Goal: Task Accomplishment & Management: Manage account settings

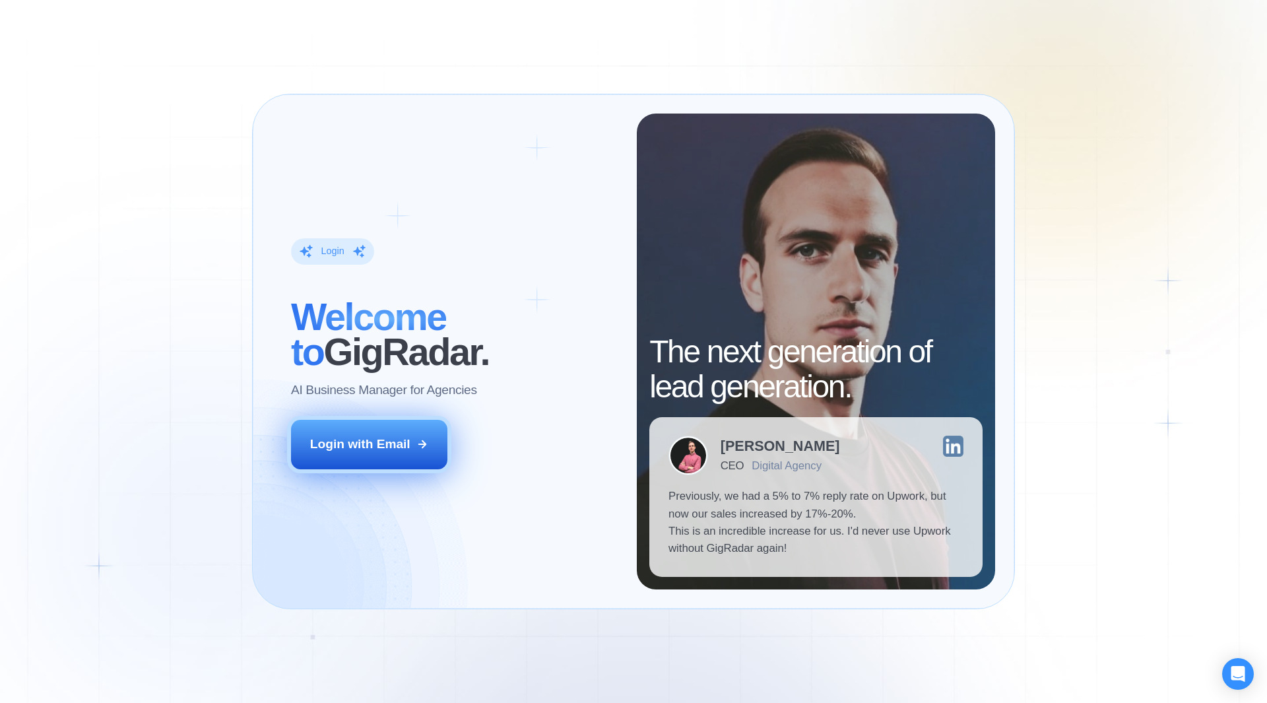
click at [408, 451] on button "Login with Email" at bounding box center [369, 444] width 157 height 49
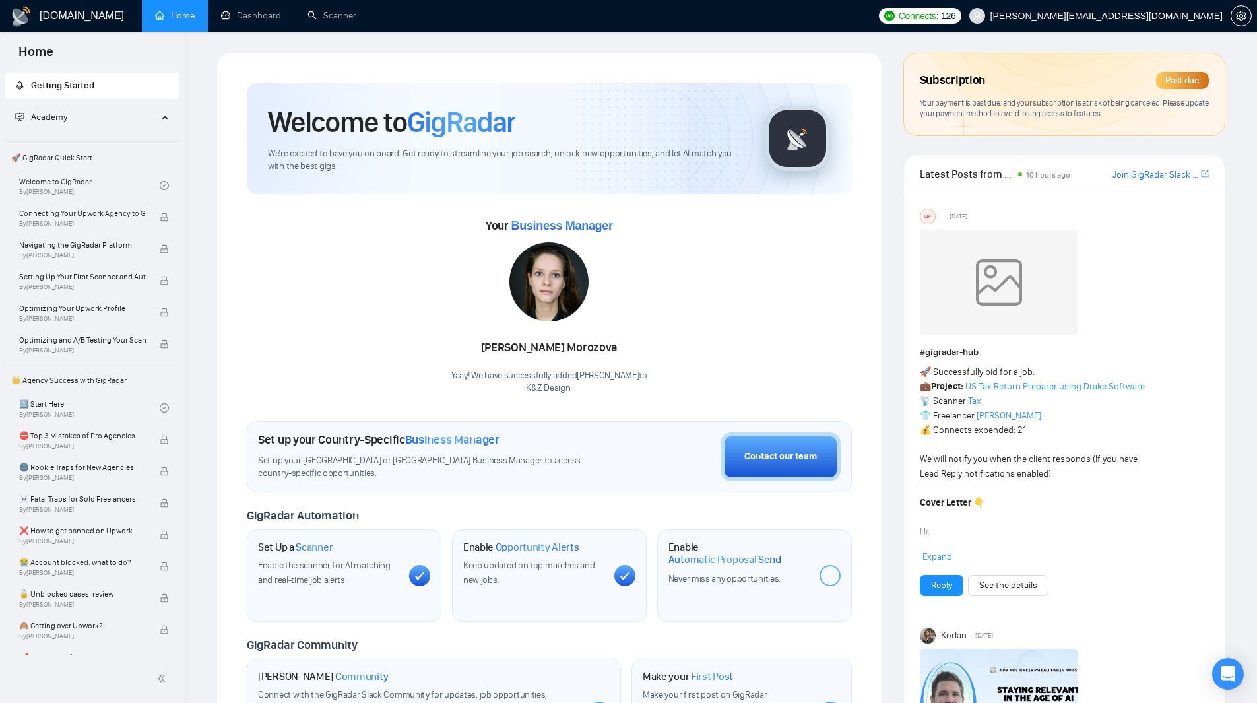
click at [1178, 79] on div "Past due" at bounding box center [1182, 80] width 53 height 17
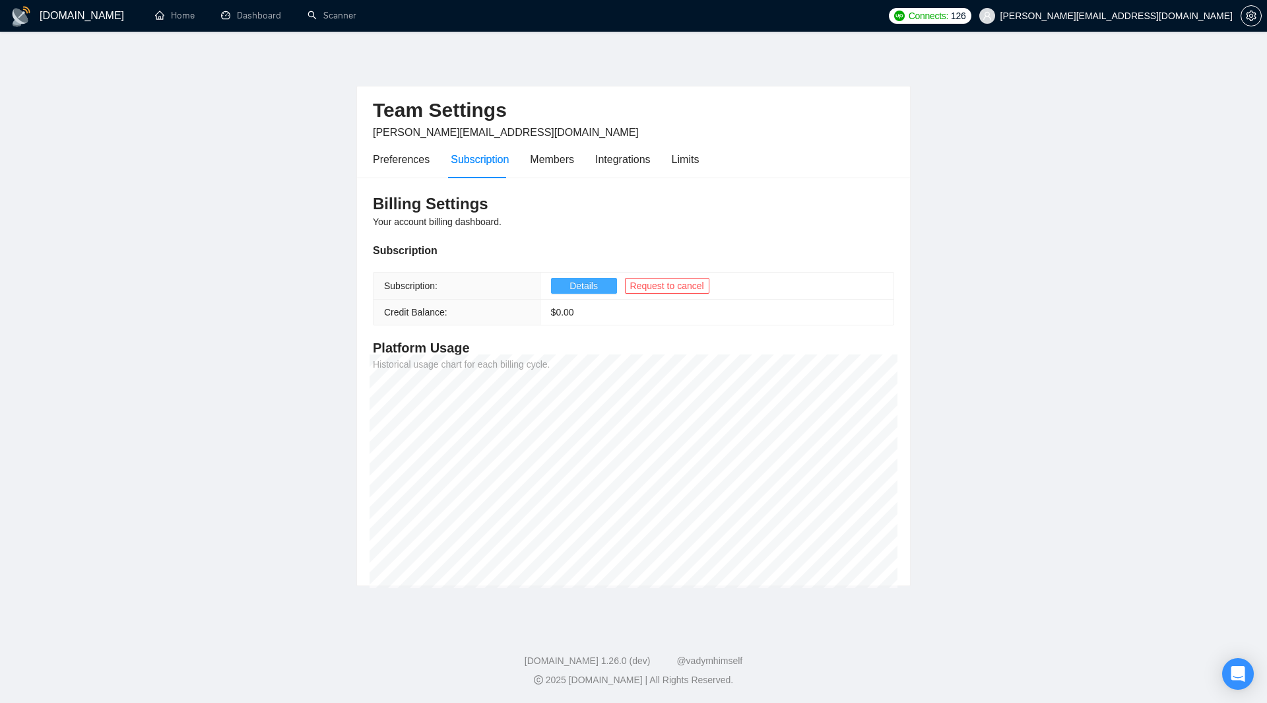
click at [573, 282] on span "Details" at bounding box center [583, 285] width 28 height 15
